Goal: Find specific page/section: Find specific page/section

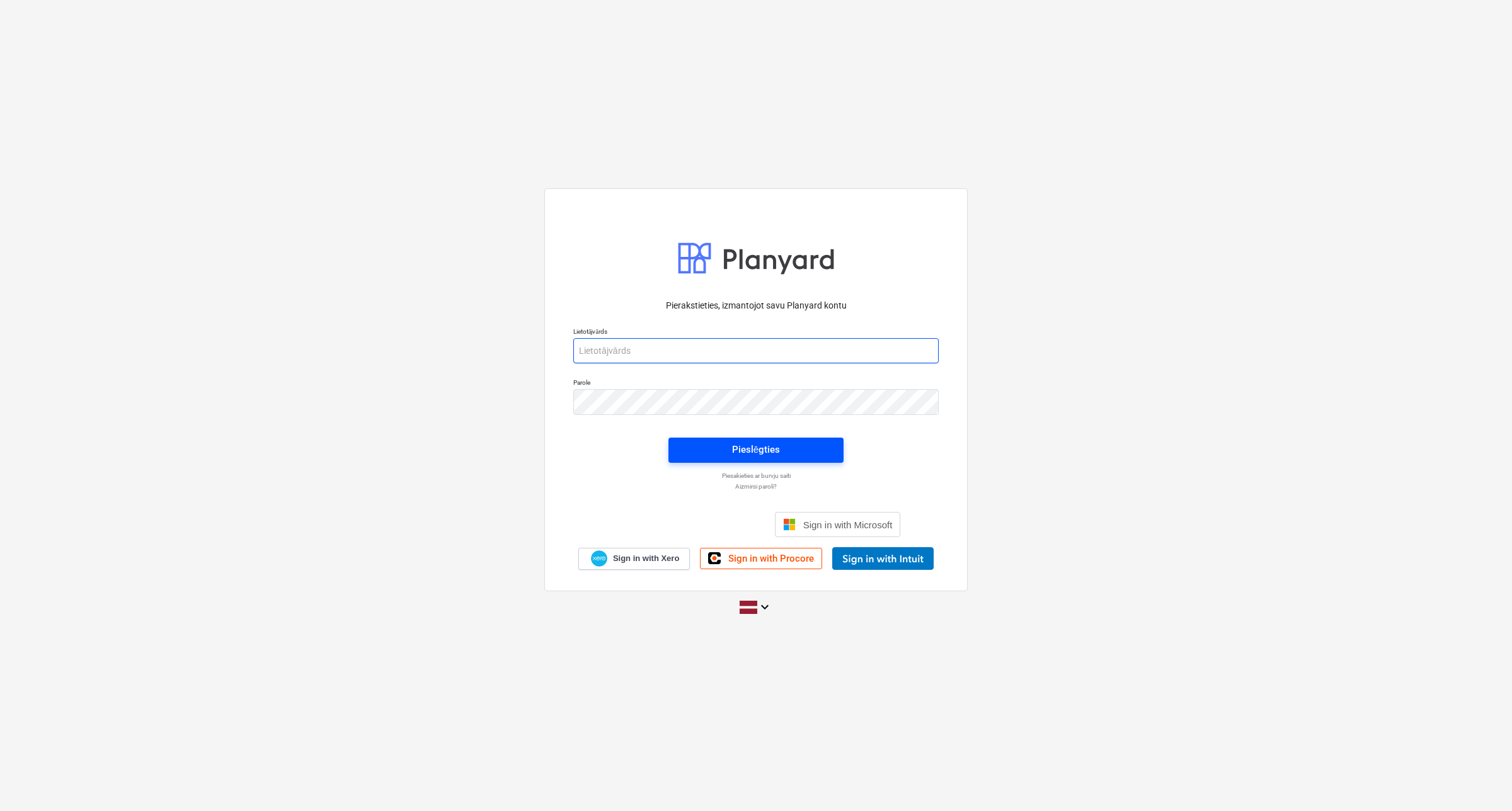
type input "[EMAIL_ADDRESS][DOMAIN_NAME]"
click at [709, 446] on span "Pieslēgties" at bounding box center [756, 450] width 145 height 16
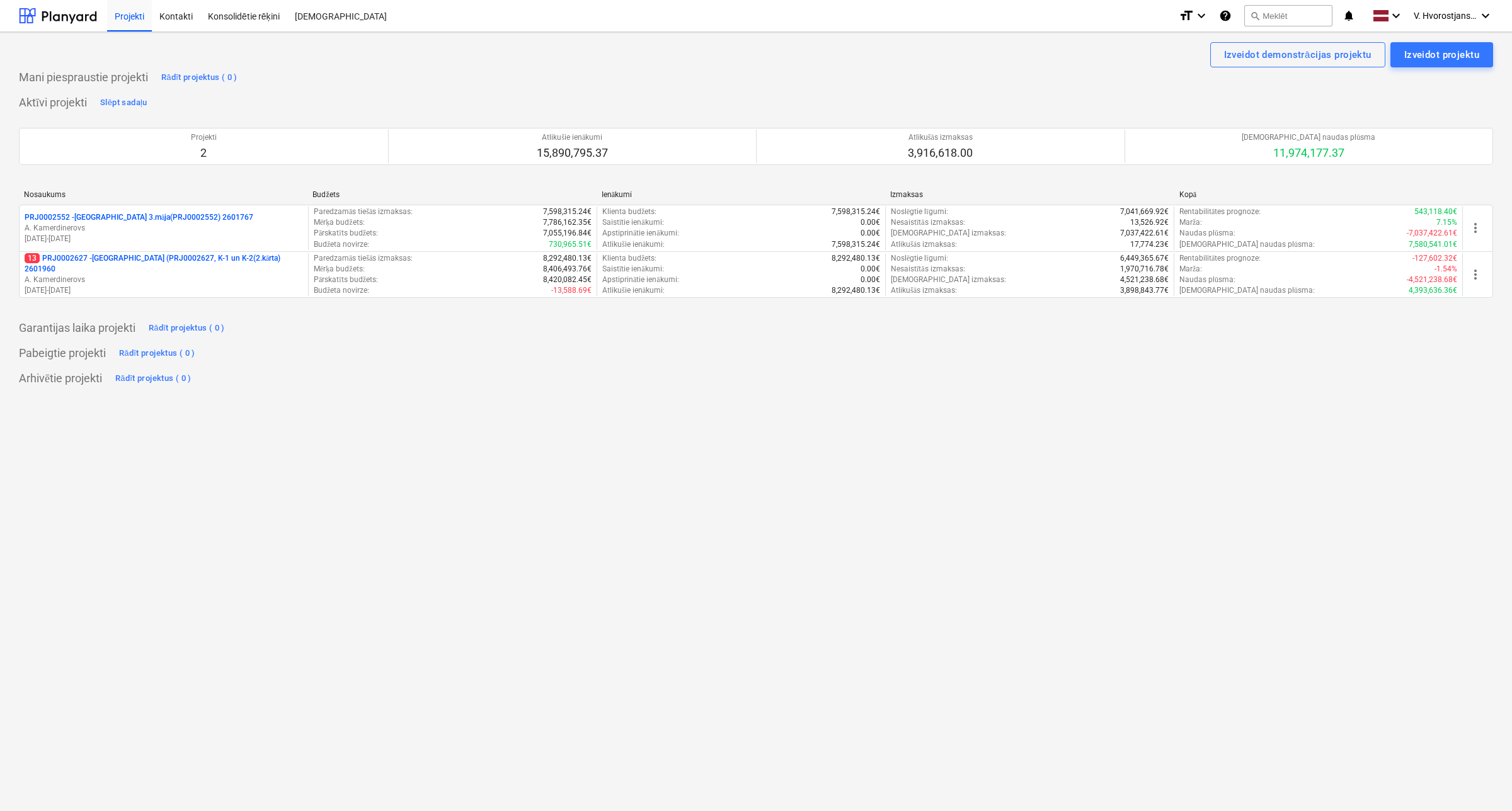
click at [1262, 26] on div "search Meklēt" at bounding box center [1288, 16] width 88 height 31
click at [1271, 14] on button "search Meklēt" at bounding box center [1288, 15] width 88 height 21
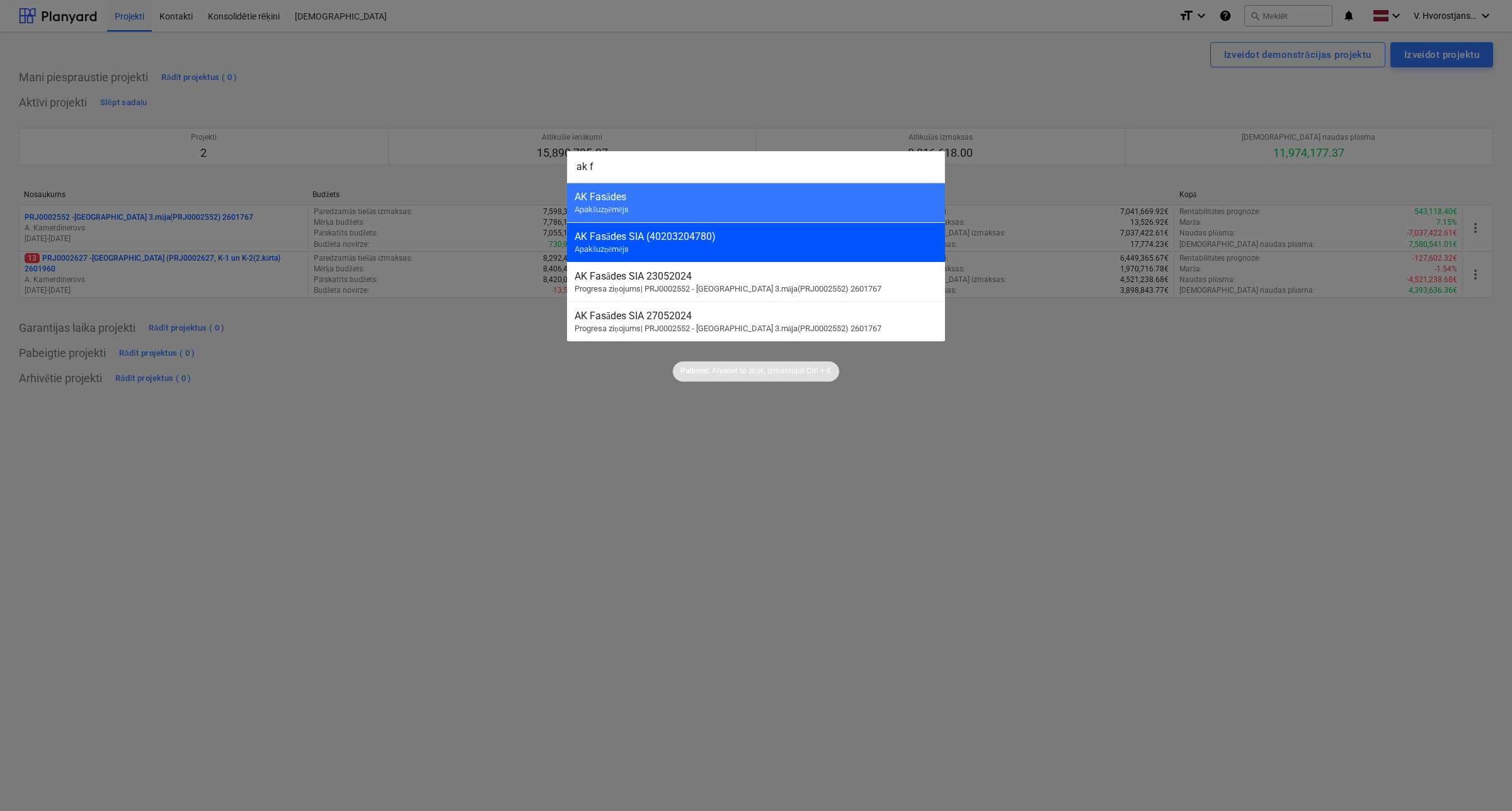
type input "ak f"
click at [647, 244] on div "AK Fasādes SIA (40203204780) Apakšuzņēmējs" at bounding box center [756, 242] width 378 height 40
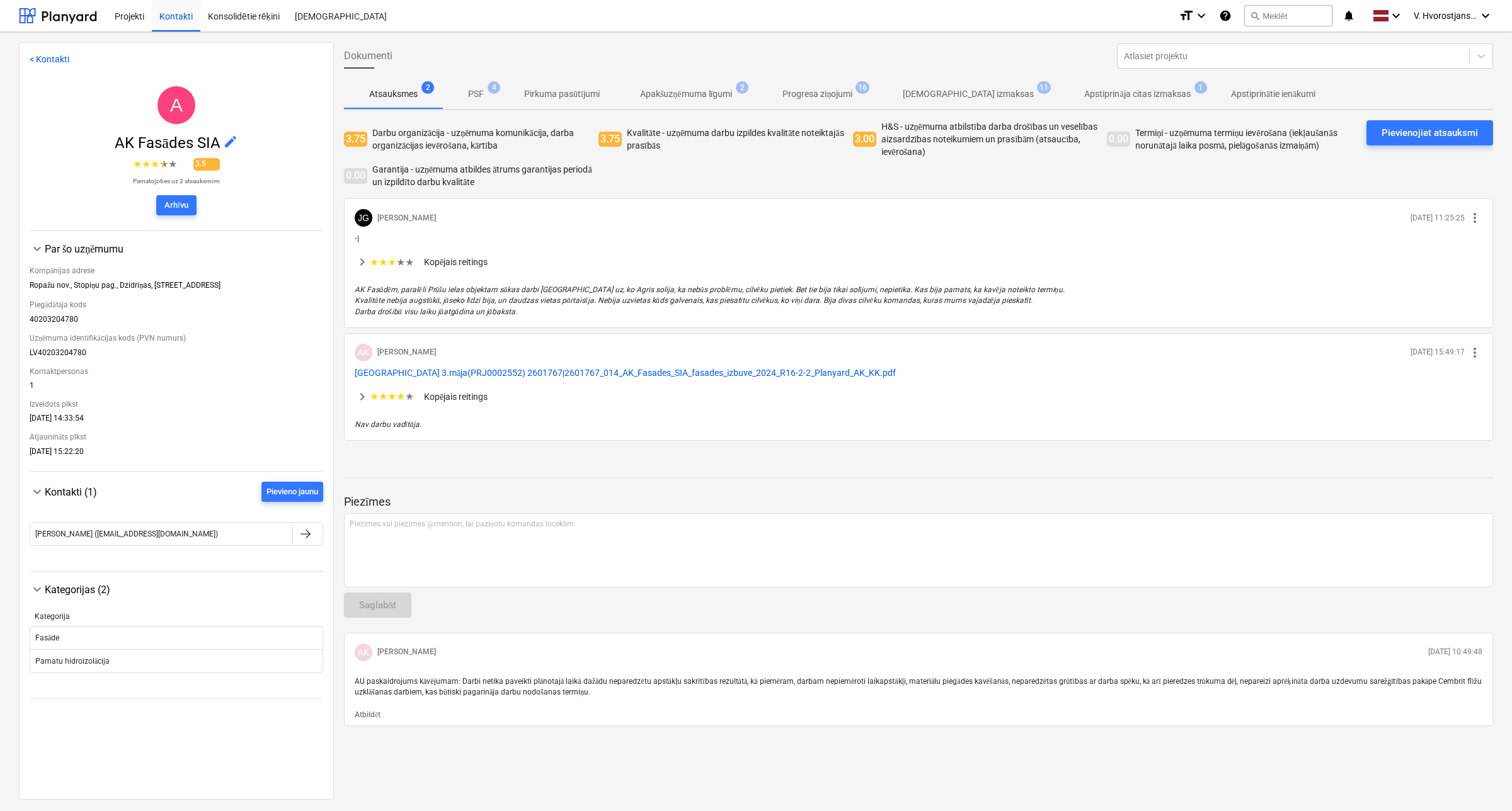
click at [472, 91] on p "PSF" at bounding box center [476, 94] width 16 height 13
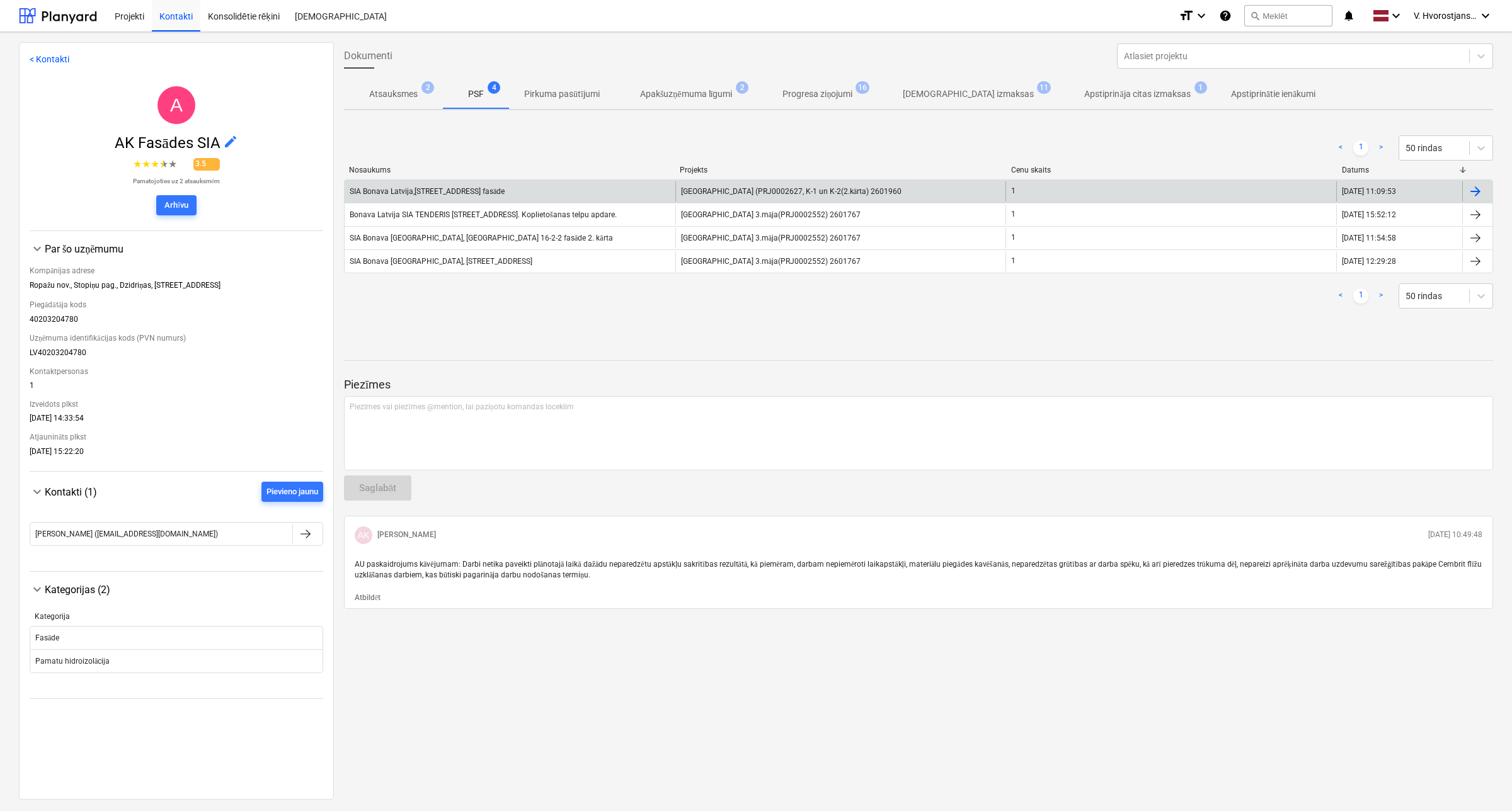
click at [501, 193] on div "SIA Bonava Latvija,[STREET_ADDRESS] fasāde" at bounding box center [427, 191] width 155 height 9
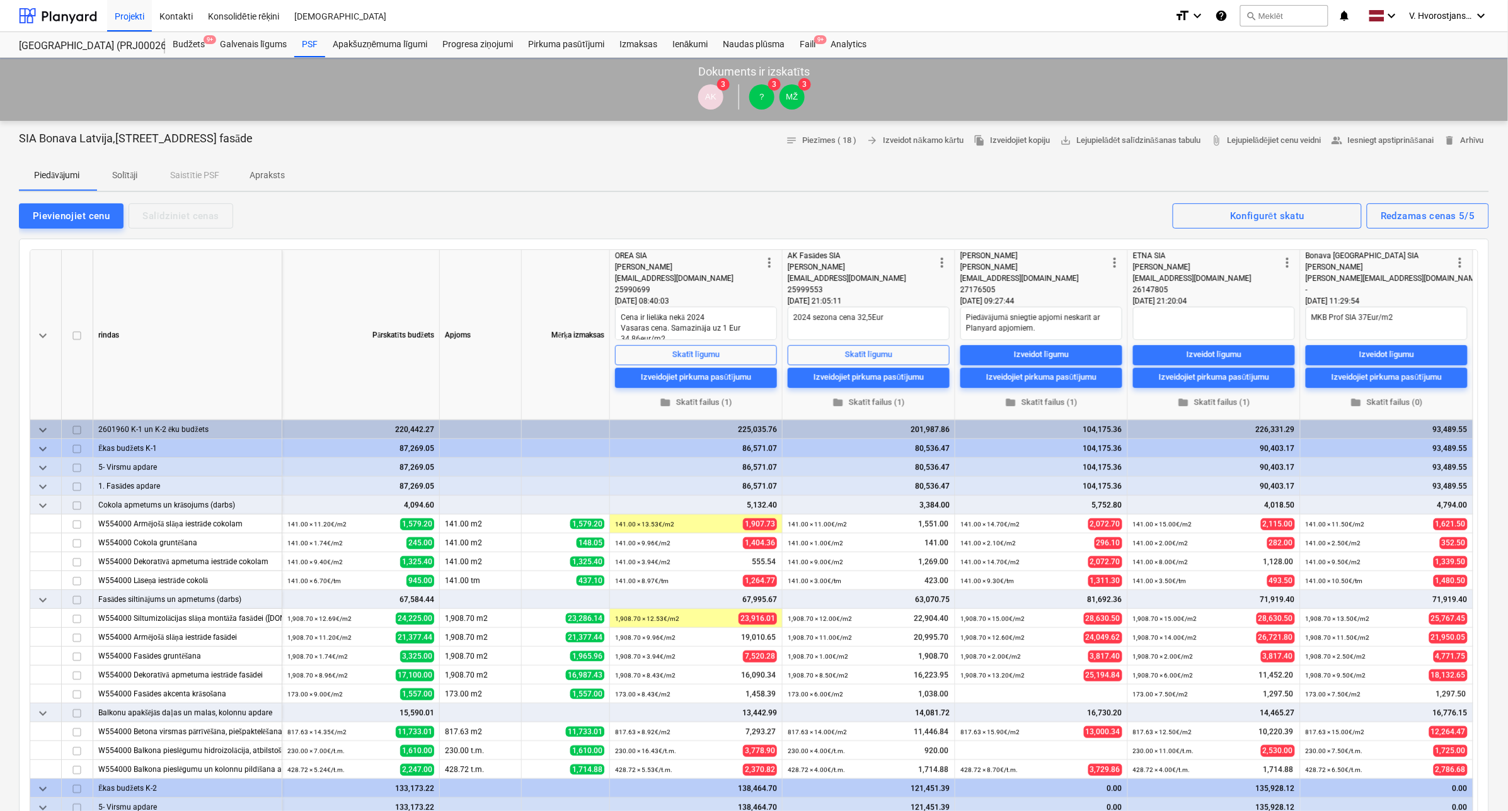
type textarea "x"
drag, startPoint x: 750, startPoint y: 203, endPoint x: 737, endPoint y: 205, distance: 13.5
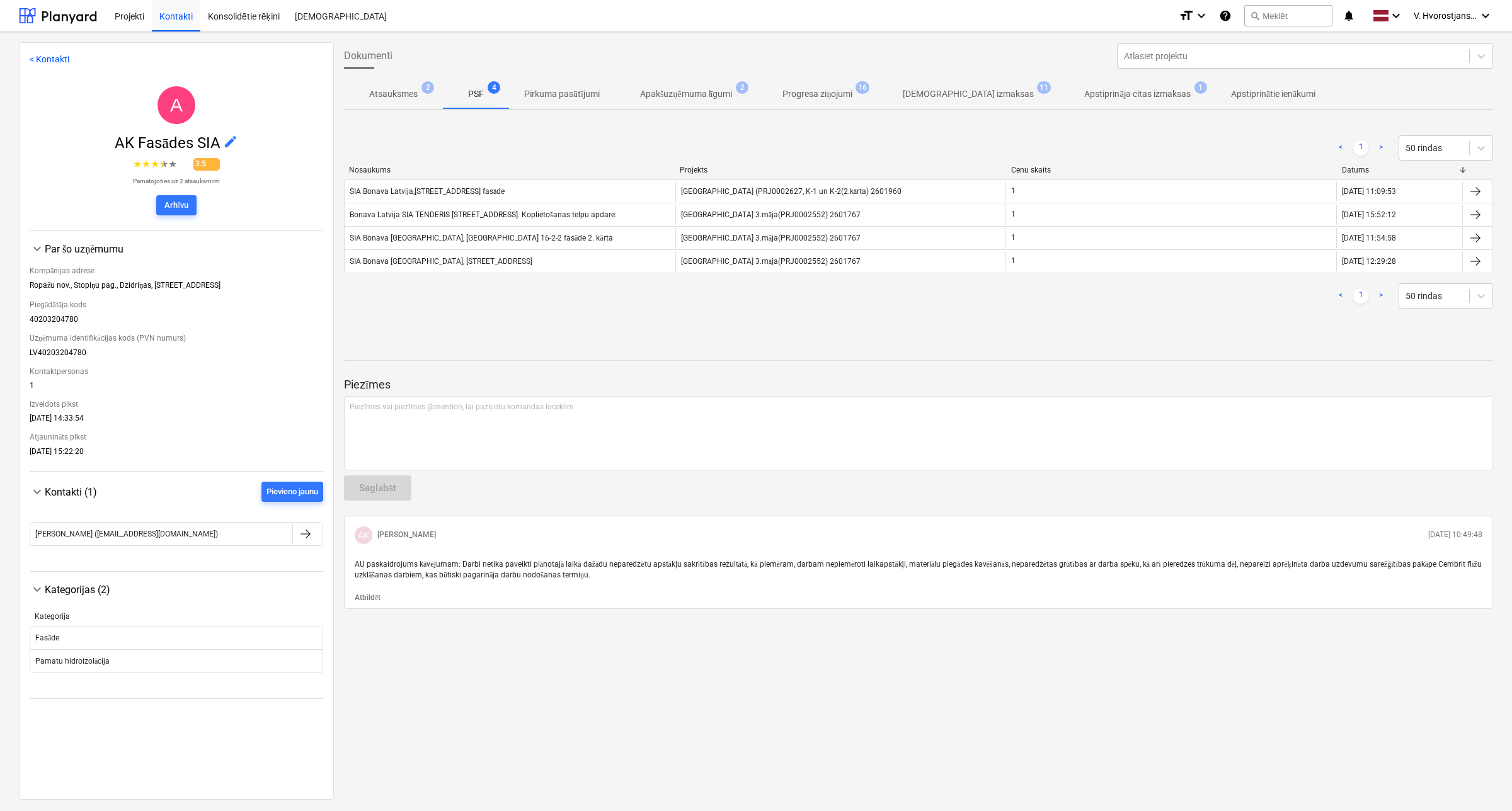
click at [665, 100] on p "Apakšuzņēmuma līgumi" at bounding box center [686, 94] width 93 height 13
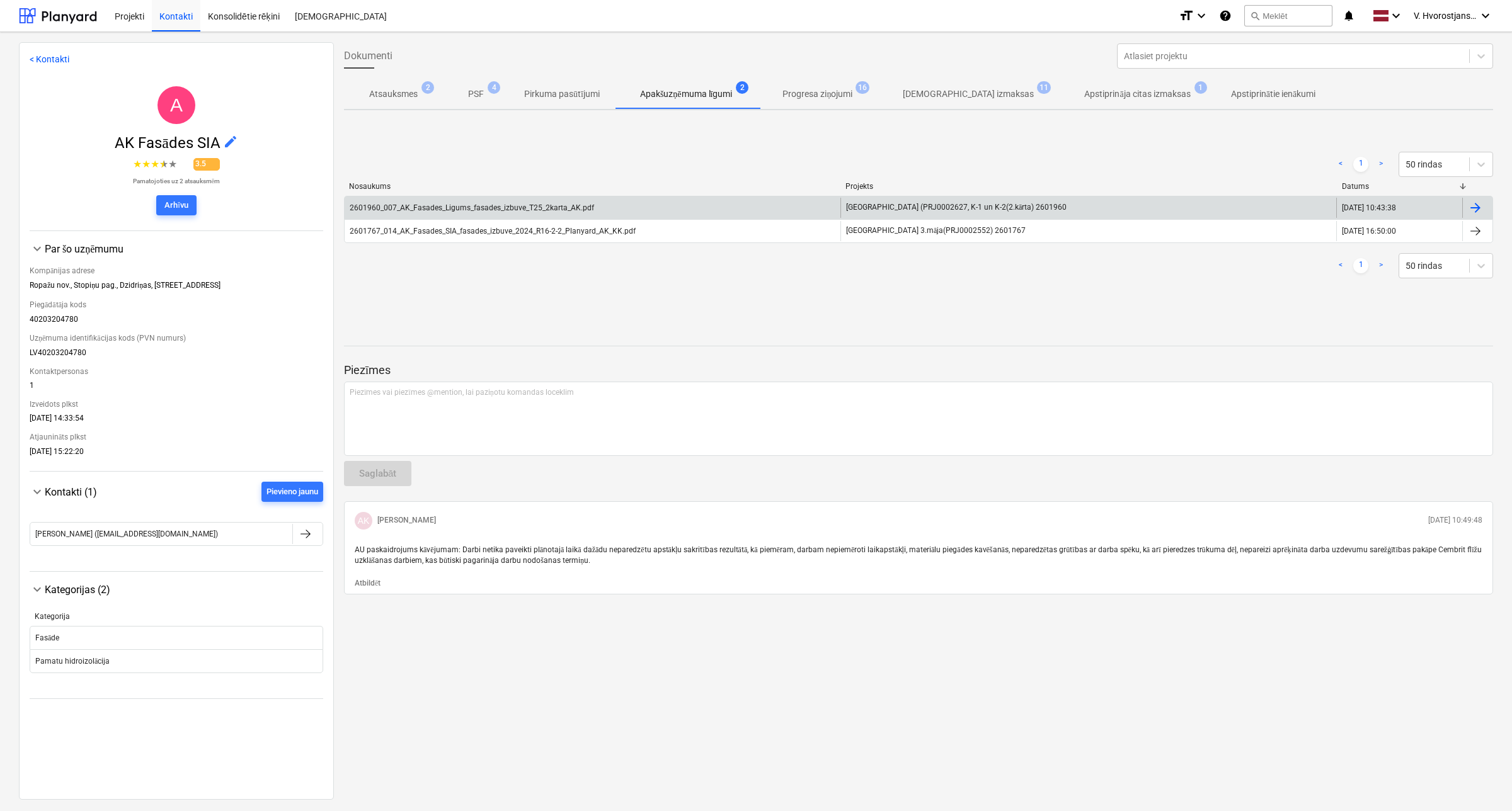
click at [559, 209] on div "2601960_007_AK_Fasades_Ligums_fasades_izbuve_T25_2karta_AK.pdf" at bounding box center [472, 207] width 244 height 9
click at [786, 209] on div "2601960_007_AK_Fasades_Ligums_fasades_izbuve_T25_2karta_AK.pdf" at bounding box center [593, 208] width 496 height 20
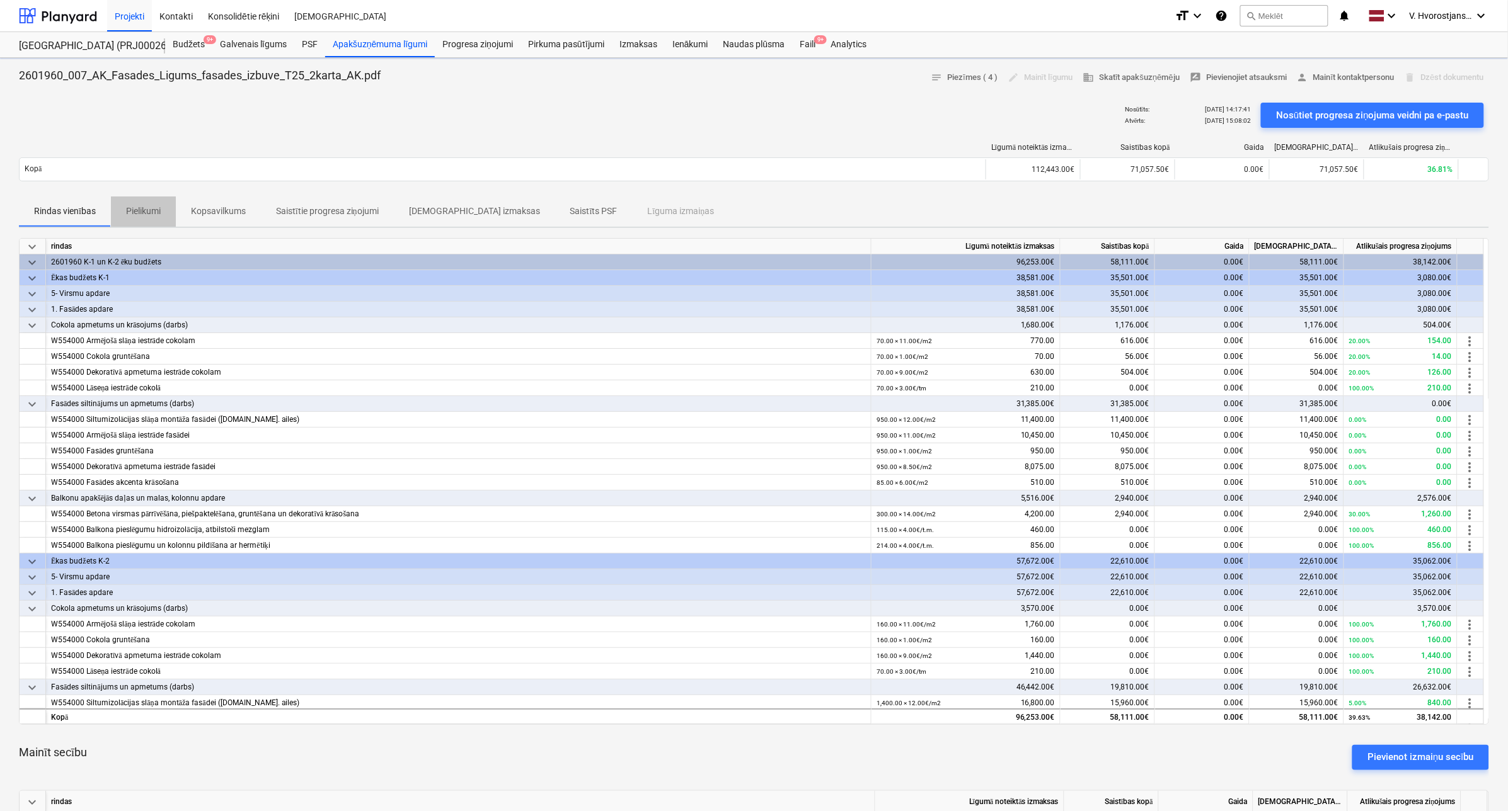
click at [143, 211] on p "Pielikumi" at bounding box center [143, 211] width 35 height 13
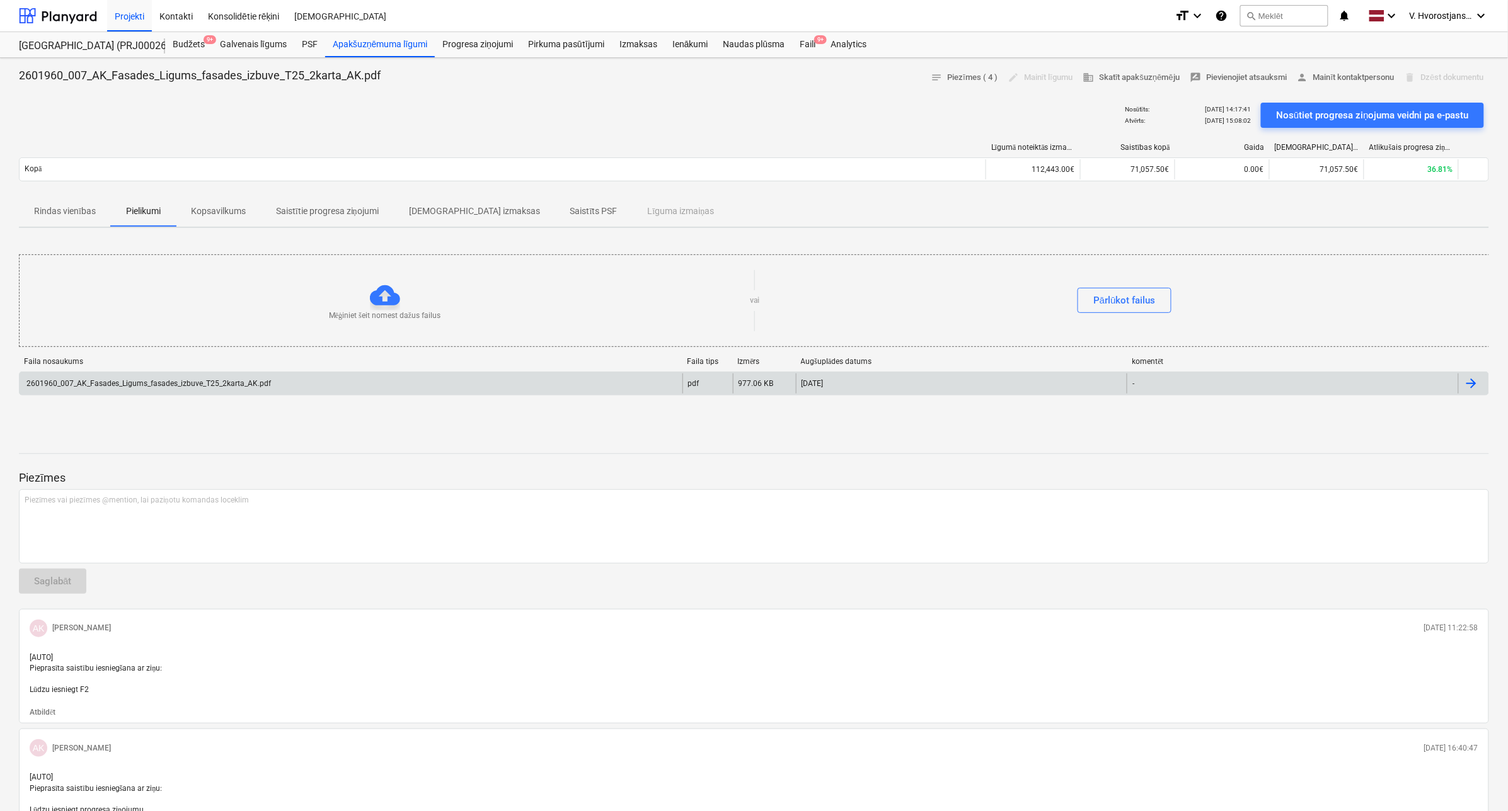
click at [230, 380] on div "2601960_007_AK_Fasades_Ligums_fasades_izbuve_T25_2karta_AK.pdf" at bounding box center [148, 383] width 246 height 9
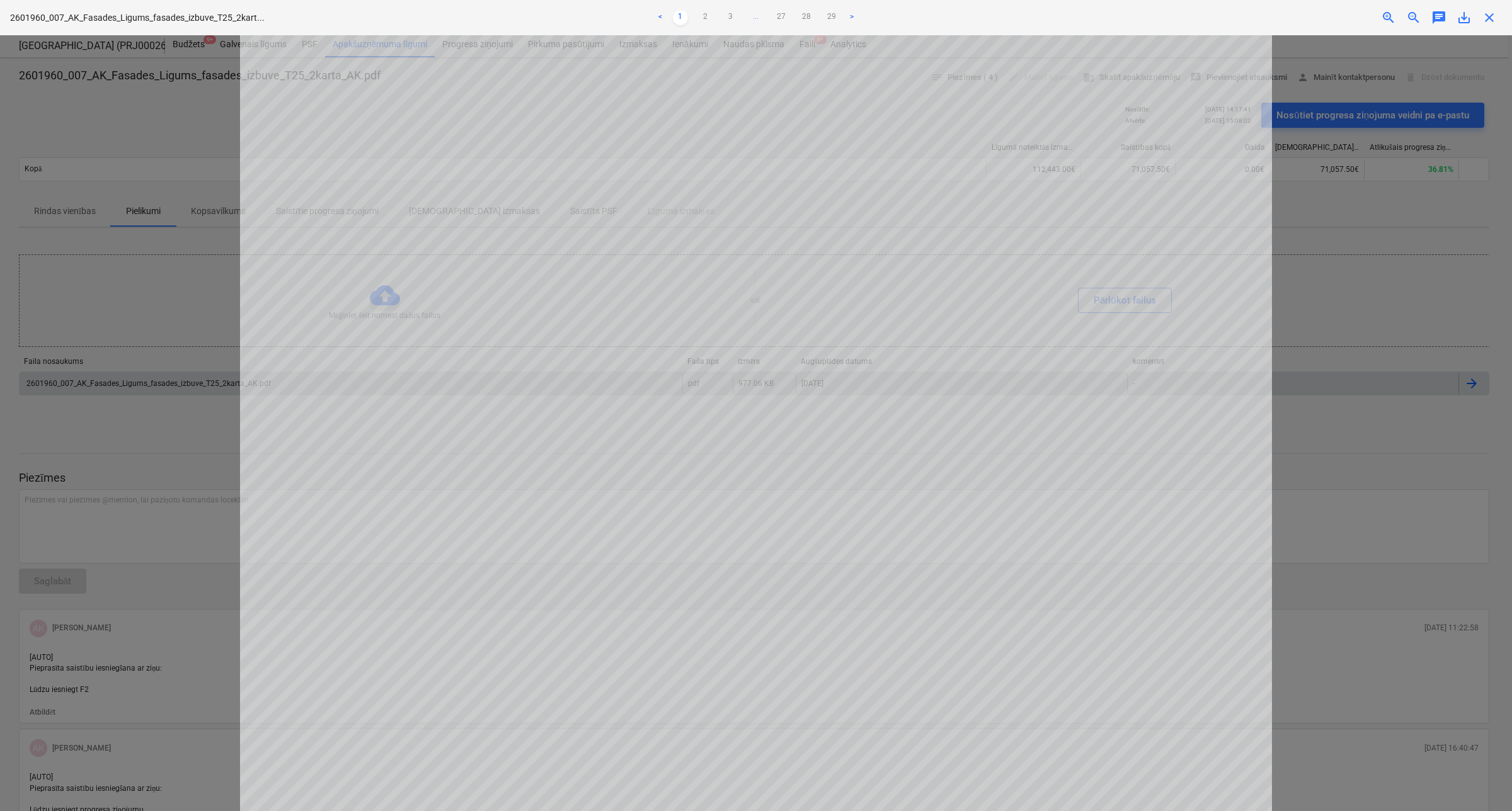
scroll to position [684, 0]
click at [706, 29] on div "< 1 2 3 ... 27 28 29 >" at bounding box center [755, 17] width 497 height 35
click at [706, 24] on link "2" at bounding box center [705, 17] width 15 height 15
click at [675, 14] on link "1" at bounding box center [680, 17] width 15 height 15
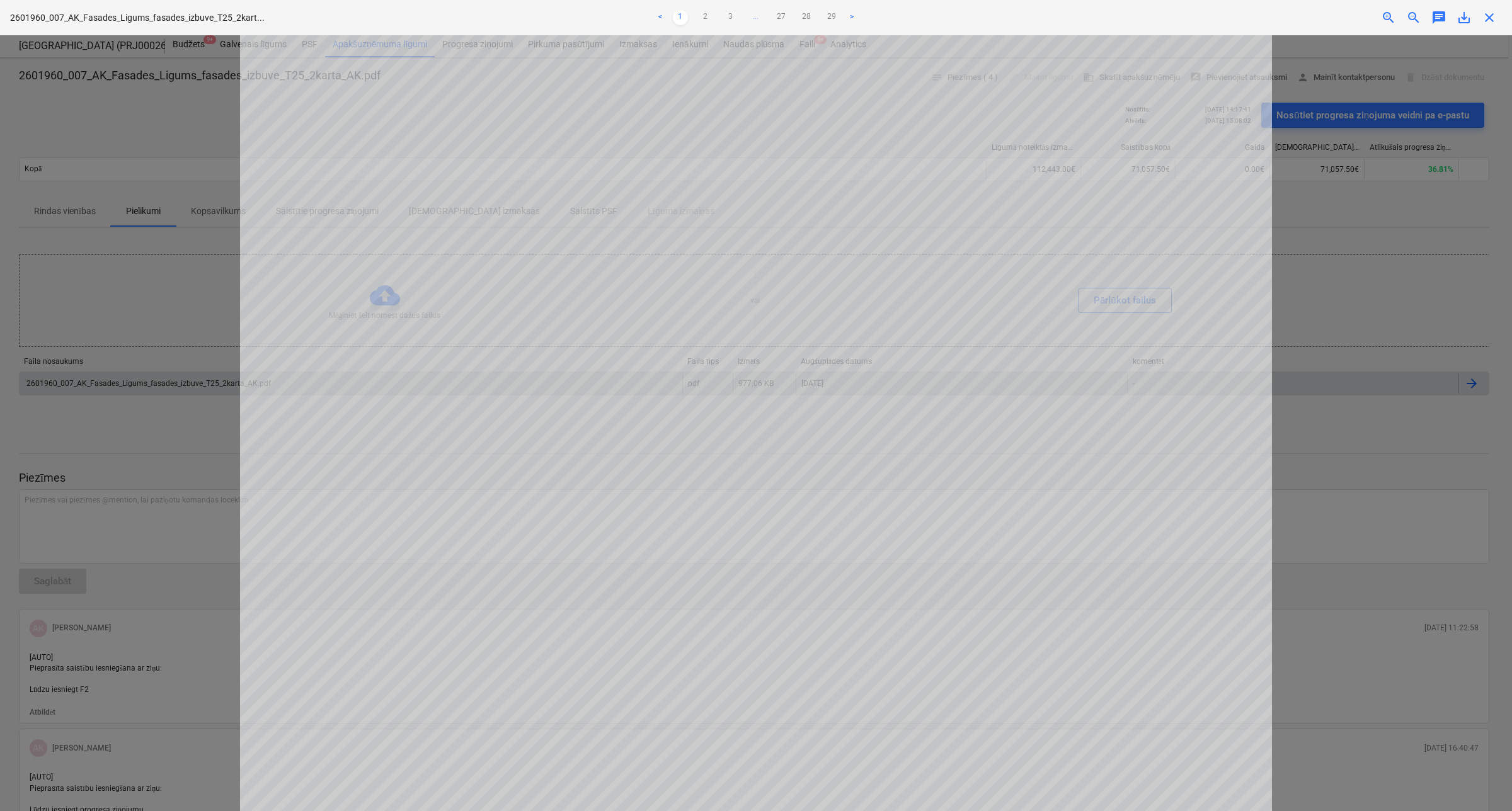
scroll to position [684, 0]
click at [706, 19] on link "2" at bounding box center [705, 17] width 15 height 15
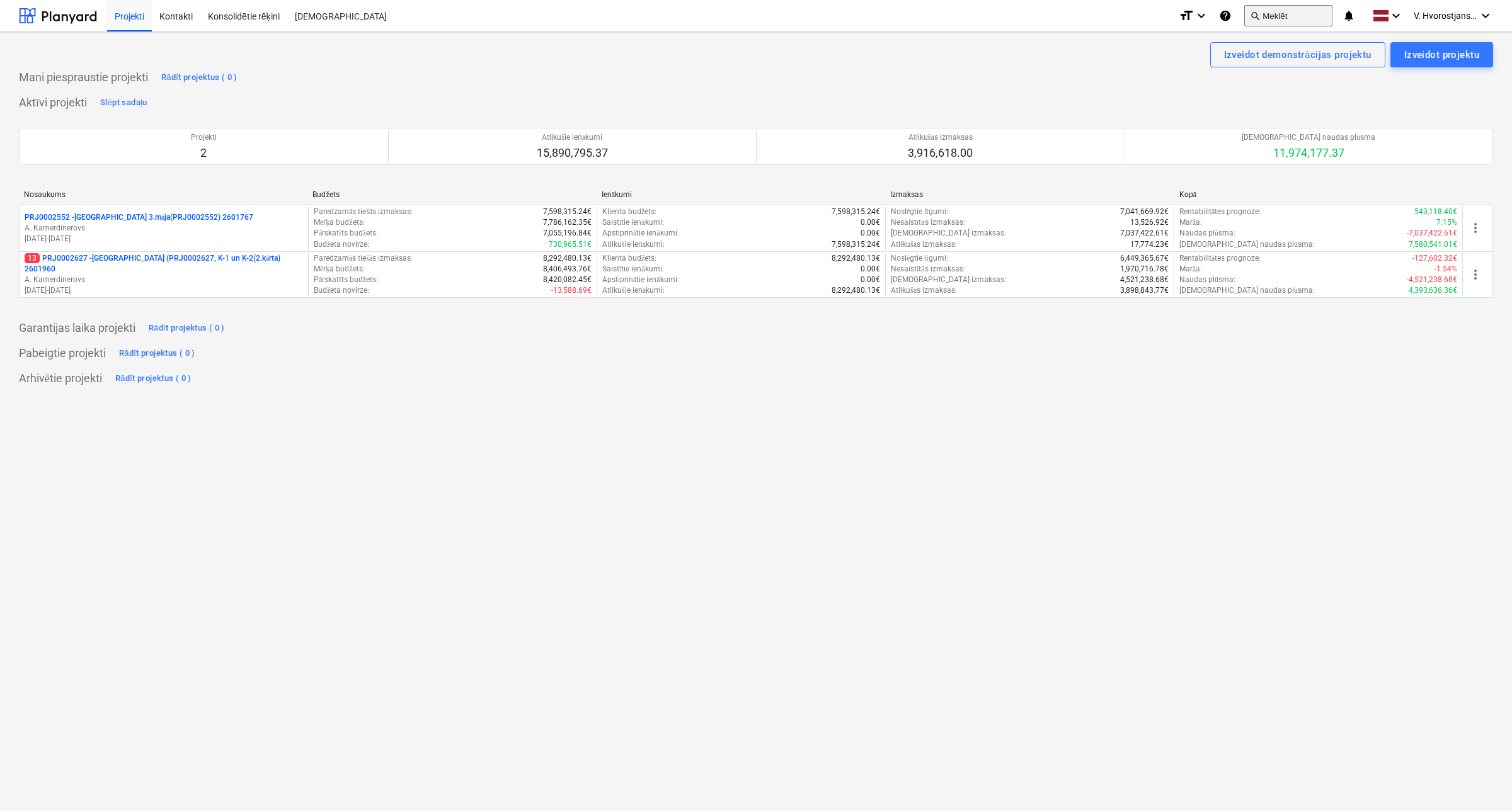
click at [1278, 13] on button "search Meklēt" at bounding box center [1288, 15] width 88 height 21
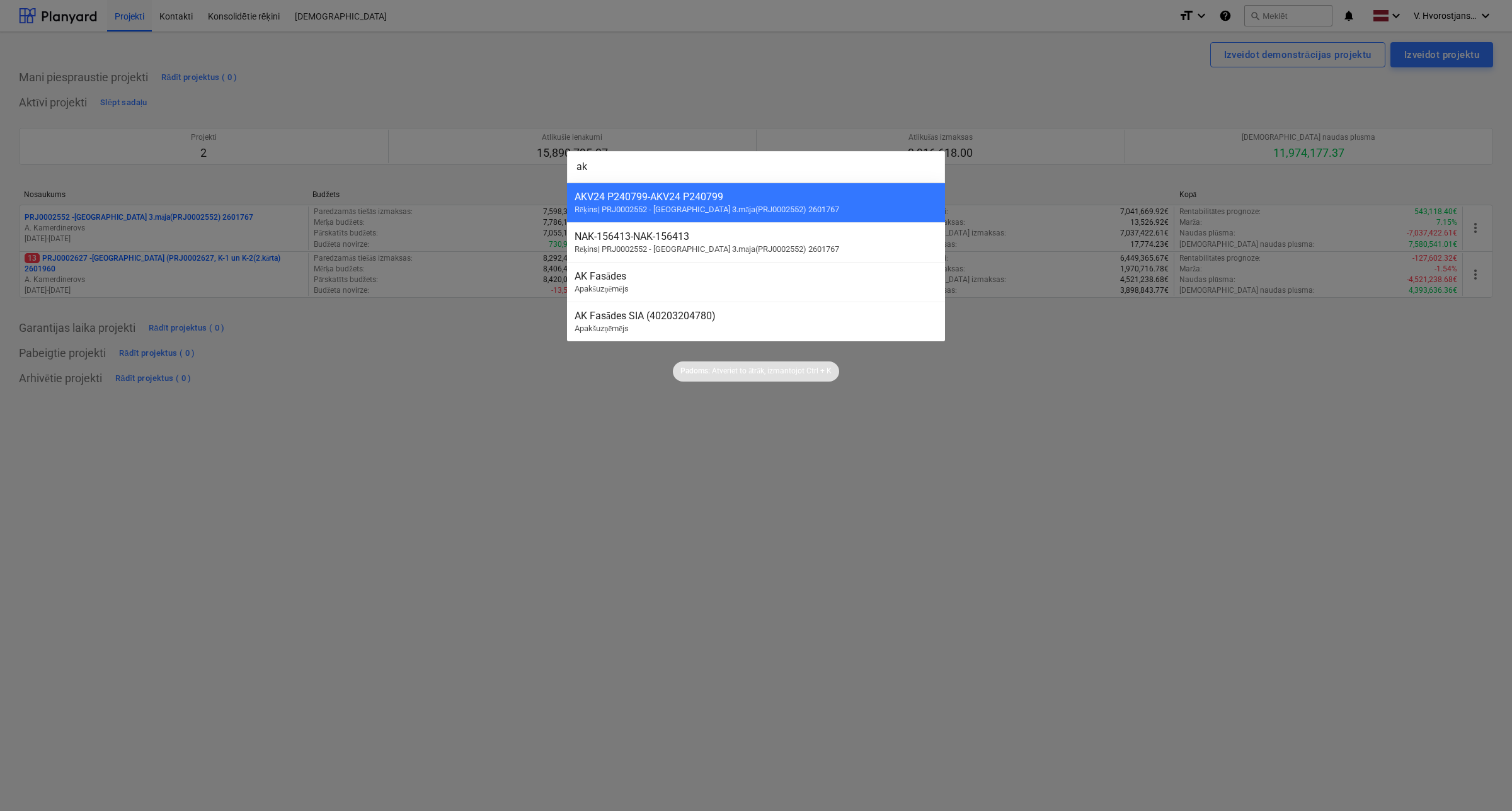
type input "ak"
